Goal: Find specific page/section: Find specific page/section

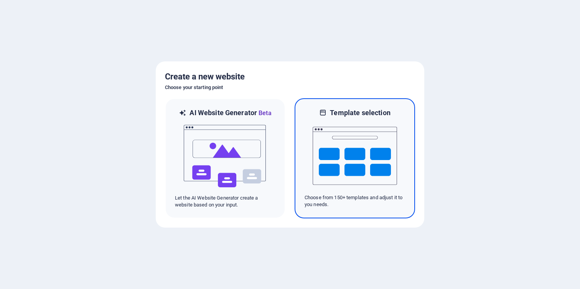
click at [343, 182] on img at bounding box center [355, 155] width 84 height 77
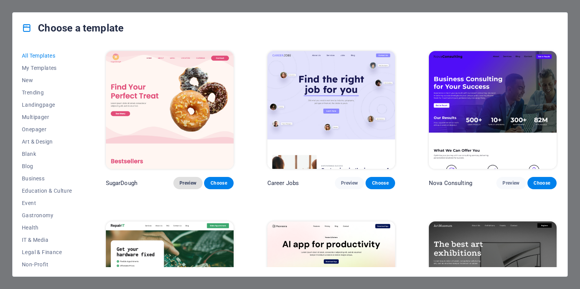
click at [185, 179] on button "Preview" at bounding box center [188, 183] width 29 height 12
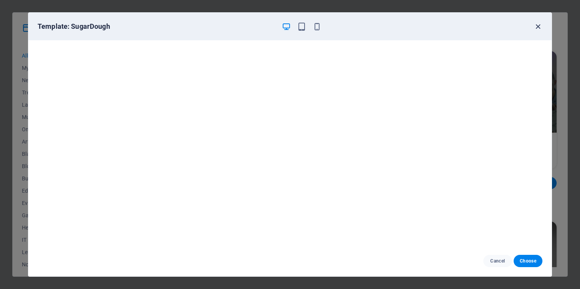
click at [538, 27] on icon "button" at bounding box center [538, 26] width 9 height 9
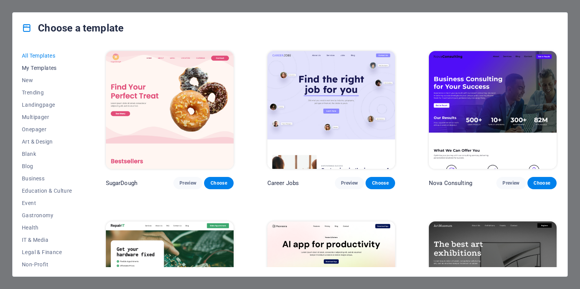
click at [37, 65] on span "My Templates" at bounding box center [47, 68] width 50 height 6
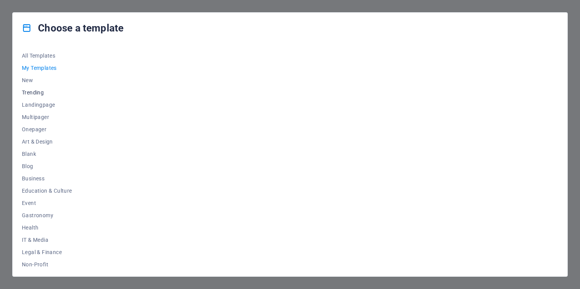
click at [33, 92] on span "Trending" at bounding box center [47, 92] width 50 height 6
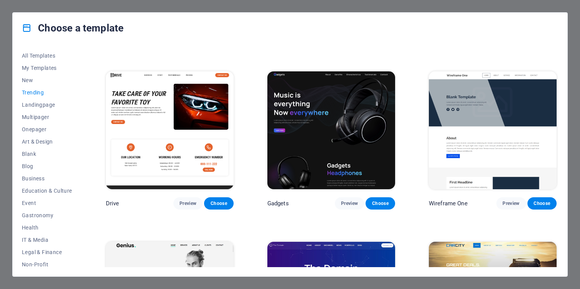
scroll to position [494, 0]
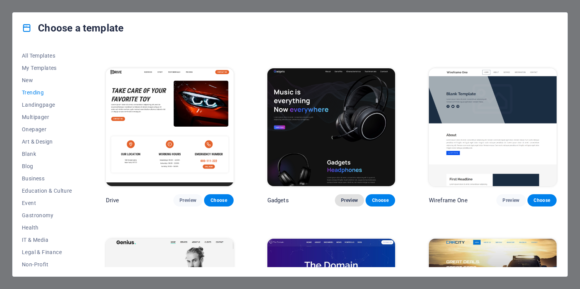
click at [347, 197] on span "Preview" at bounding box center [349, 200] width 17 height 6
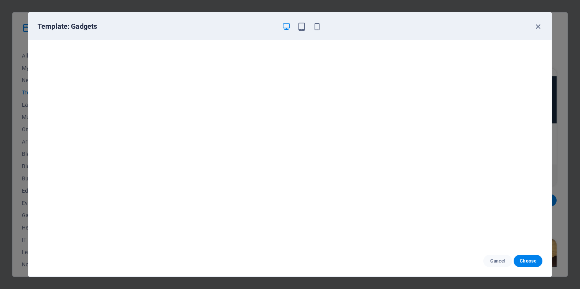
click at [15, 32] on div "Template: Gadgets Cancel Choose" at bounding box center [290, 144] width 580 height 289
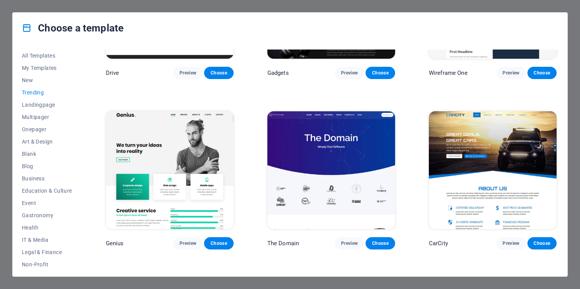
scroll to position [624, 0]
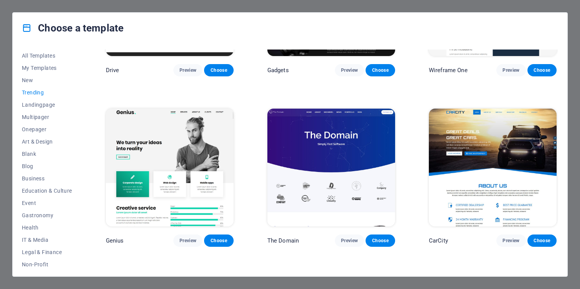
click at [468, 152] on img at bounding box center [493, 168] width 128 height 118
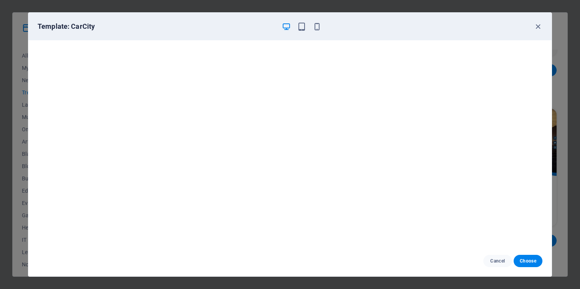
click at [20, 119] on div "Template: CarCity Cancel Choose" at bounding box center [290, 144] width 580 height 289
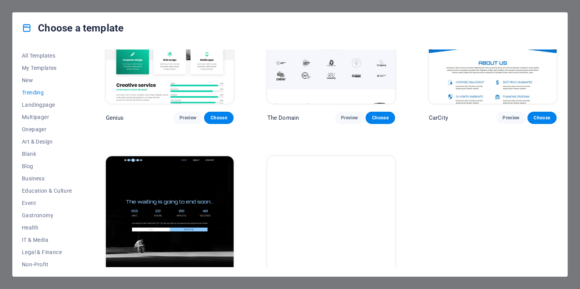
scroll to position [768, 0]
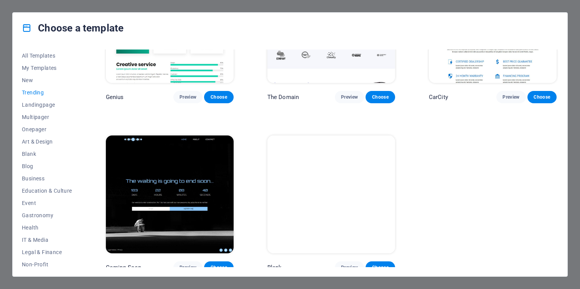
click at [195, 164] on img at bounding box center [170, 195] width 128 height 118
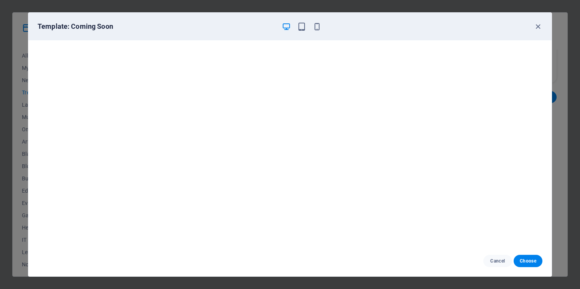
scroll to position [0, 0]
click at [541, 26] on icon "button" at bounding box center [538, 26] width 9 height 9
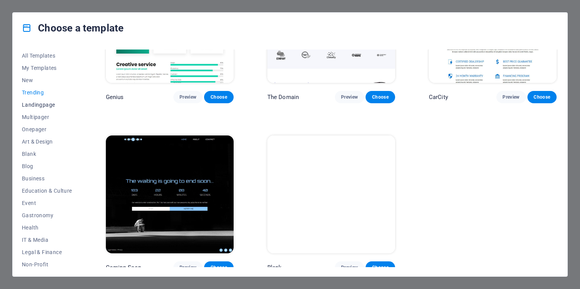
click at [47, 107] on span "Landingpage" at bounding box center [47, 105] width 50 height 6
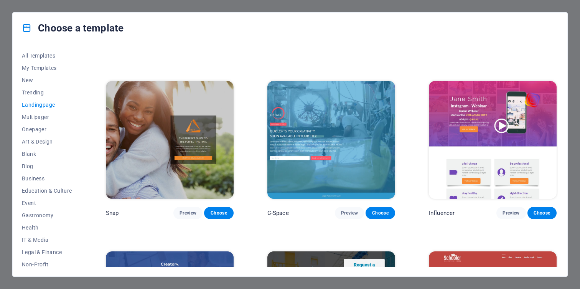
scroll to position [652, 0]
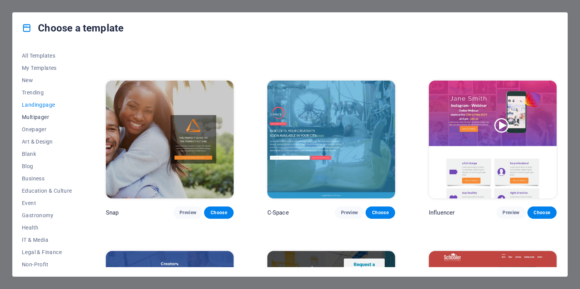
click at [38, 117] on span "Multipager" at bounding box center [47, 117] width 50 height 6
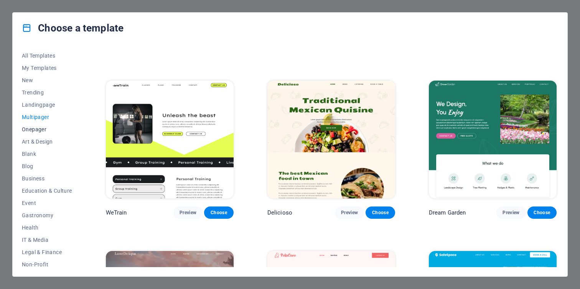
click at [42, 126] on span "Onepager" at bounding box center [47, 129] width 50 height 6
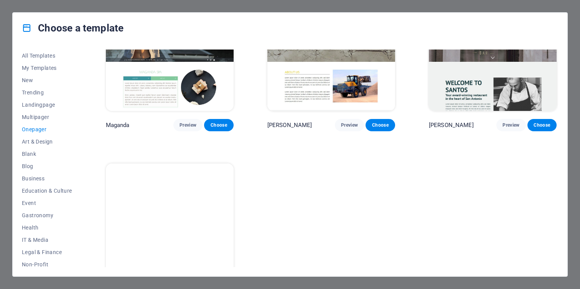
scroll to position [3816, 0]
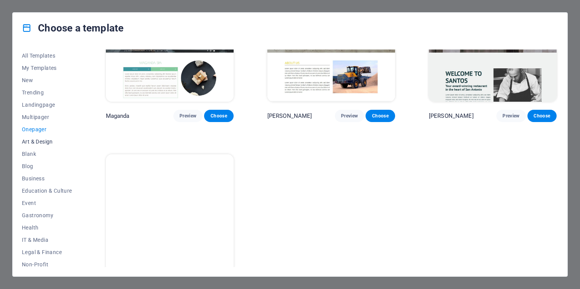
click at [43, 141] on span "Art & Design" at bounding box center [47, 142] width 50 height 6
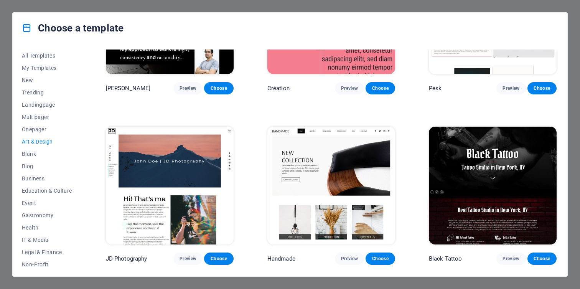
scroll to position [0, 0]
